Goal: Task Accomplishment & Management: Complete application form

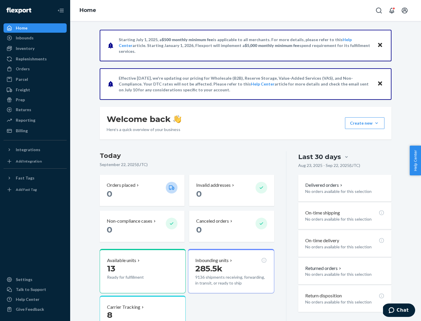
click at [376, 123] on button "Create new Create new inbound Create new order Create new product" at bounding box center [364, 123] width 39 height 12
click at [35, 38] on div "Inbounds" at bounding box center [35, 38] width 62 height 8
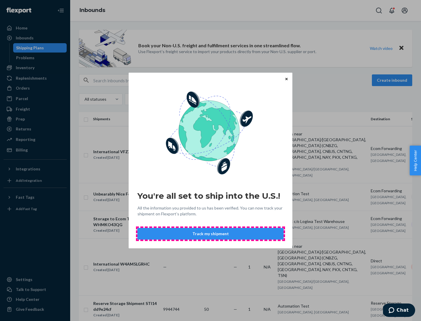
click at [210, 234] on button "Track my shipment" at bounding box center [210, 234] width 146 height 12
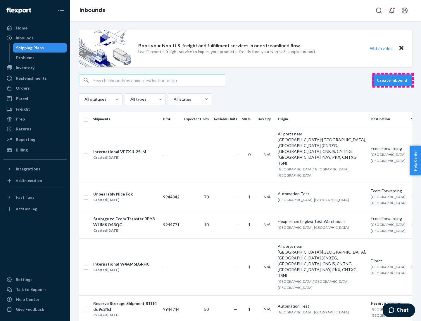
click at [393, 80] on button "Create inbound" at bounding box center [392, 80] width 40 height 12
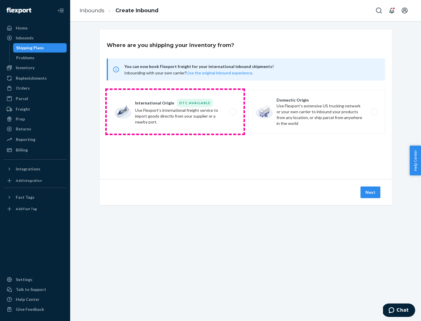
click at [175, 112] on label "International Origin DTC Available Use Flexport's international freight service…" at bounding box center [175, 112] width 137 height 44
click at [232, 112] on input "International Origin DTC Available Use Flexport's international freight service…" at bounding box center [234, 112] width 4 height 4
radio input "true"
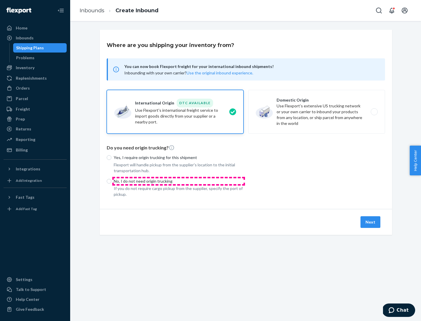
click at [178, 181] on p "No, I do not need origin trucking" at bounding box center [179, 181] width 130 height 6
click at [111, 181] on input "No, I do not need origin trucking" at bounding box center [109, 181] width 5 height 5
radio input "true"
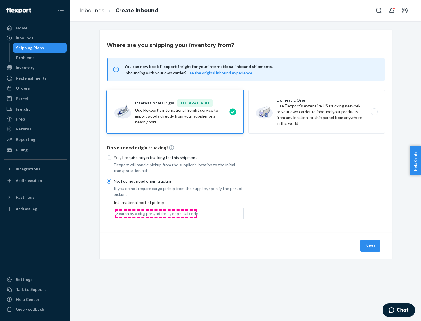
click at [156, 214] on div "Search by a city, port, address, or postal code" at bounding box center [157, 214] width 82 height 6
click at [117, 214] on input "Search by a city, port, address, or postal code" at bounding box center [116, 214] width 1 height 6
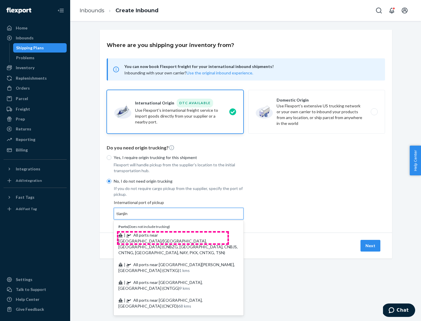
click at [173, 235] on span "| All ports near [GEOGRAPHIC_DATA]/[GEOGRAPHIC_DATA], [GEOGRAPHIC_DATA] (CNBZG,…" at bounding box center [177, 244] width 119 height 22
click at [128, 217] on input "tianjin" at bounding box center [122, 214] width 12 height 6
type input "All ports near [GEOGRAPHIC_DATA]/[GEOGRAPHIC_DATA], [GEOGRAPHIC_DATA] (CNBZG, […"
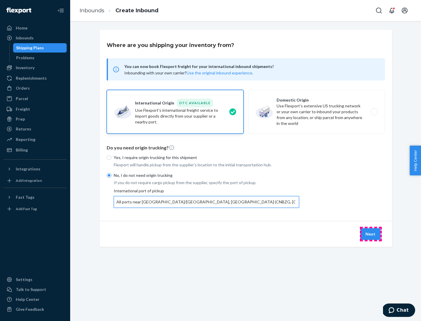
click at [370, 234] on button "Next" at bounding box center [370, 234] width 20 height 12
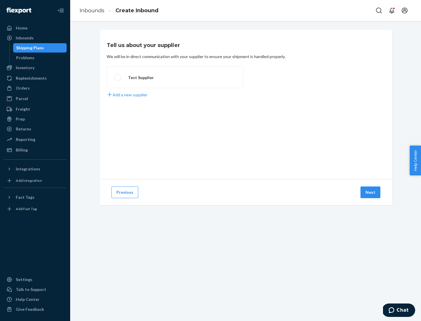
click at [175, 77] on label "Test Supplier" at bounding box center [175, 78] width 137 height 22
click at [118, 77] on input "Test Supplier" at bounding box center [116, 78] width 4 height 4
radio input "true"
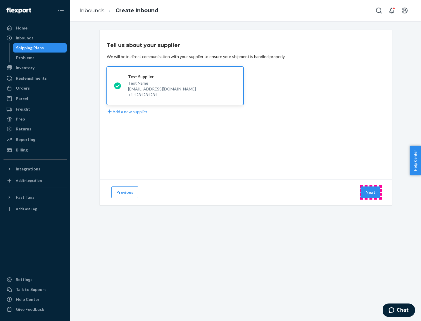
click at [370, 192] on button "Next" at bounding box center [370, 193] width 20 height 12
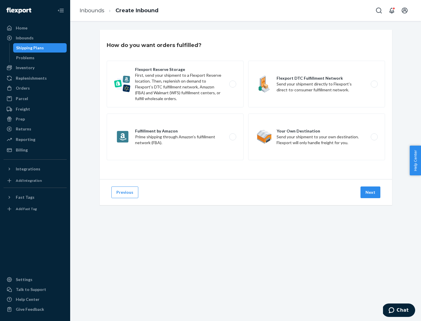
click at [175, 84] on label "Flexport Reserve Storage First, send your shipment to a Flexport Reserve locati…" at bounding box center [175, 84] width 137 height 47
click at [232, 84] on input "Flexport Reserve Storage First, send your shipment to a Flexport Reserve locati…" at bounding box center [234, 84] width 4 height 4
radio input "true"
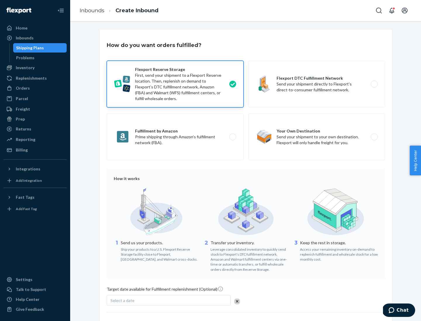
scroll to position [48, 0]
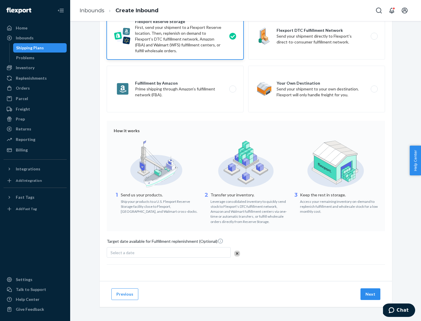
click at [370, 294] on button "Next" at bounding box center [370, 295] width 20 height 12
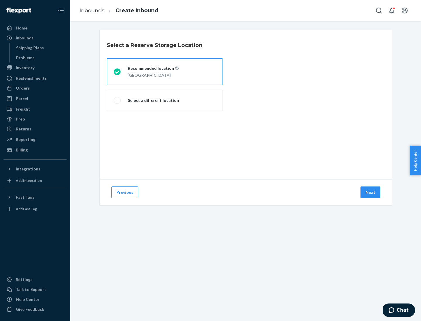
click at [164, 72] on div "[GEOGRAPHIC_DATA]" at bounding box center [153, 74] width 51 height 7
click at [117, 72] on input "Recommended location [GEOGRAPHIC_DATA]" at bounding box center [116, 72] width 4 height 4
click at [370, 192] on button "Next" at bounding box center [370, 193] width 20 height 12
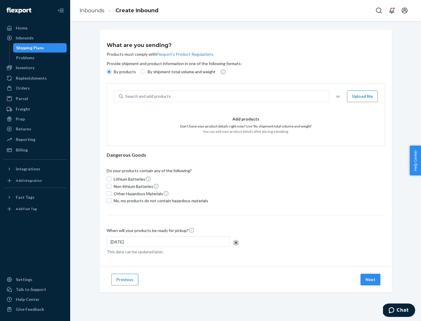
click at [226, 96] on div "Search and add products" at bounding box center [226, 96] width 206 height 11
click at [126, 96] on input "Search and add products" at bounding box center [125, 96] width 1 height 6
click at [142, 72] on input "By shipment total volume and weight" at bounding box center [142, 72] width 5 height 5
radio input "true"
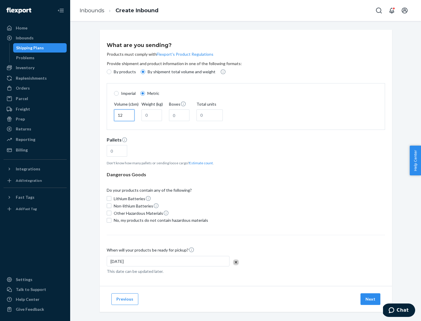
type input "12"
type input "22"
type input "222"
type input "121"
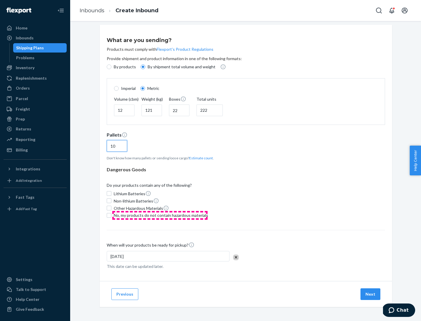
type input "10"
click at [160, 215] on span "No, my products do not contain hazardous materials" at bounding box center [161, 216] width 94 height 6
click at [111, 215] on input "No, my products do not contain hazardous materials" at bounding box center [109, 215] width 5 height 5
checkbox input "true"
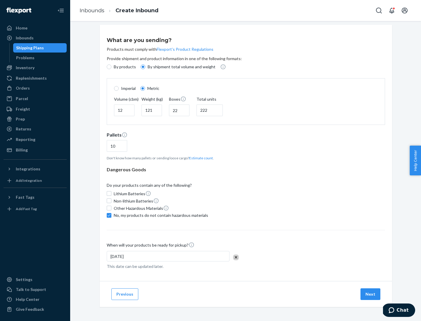
click at [370, 294] on button "Next" at bounding box center [370, 295] width 20 height 12
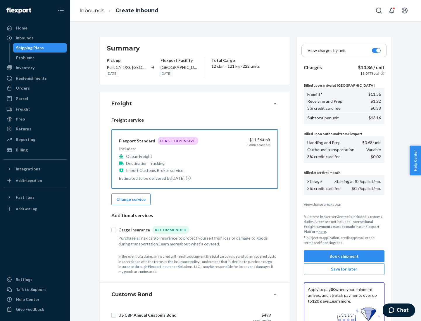
scroll to position [85, 0]
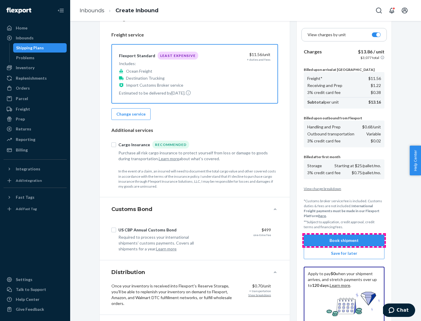
click at [344, 241] on button "Book shipment" at bounding box center [343, 241] width 81 height 12
